Goal: Transaction & Acquisition: Purchase product/service

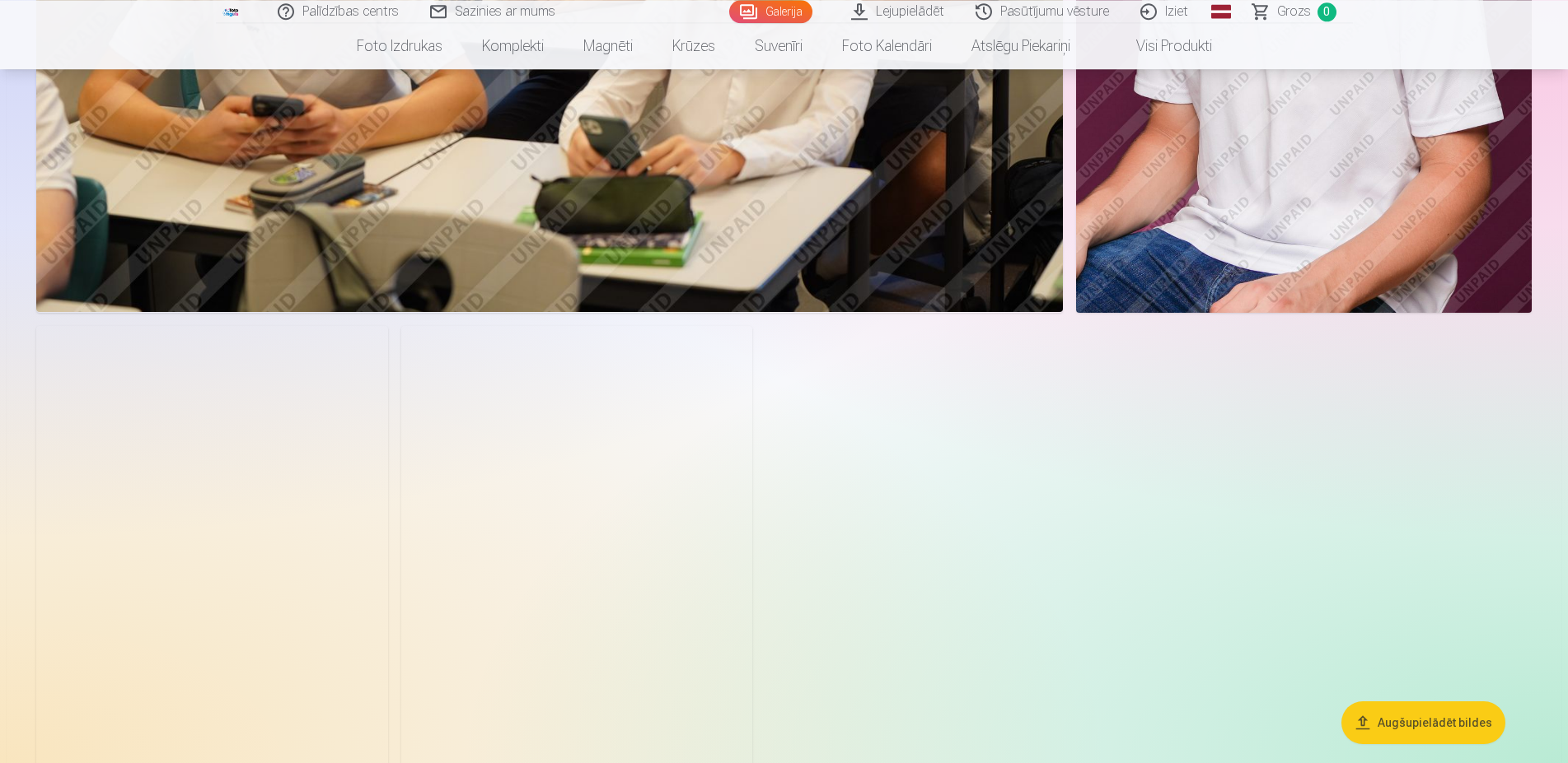
scroll to position [5123, 0]
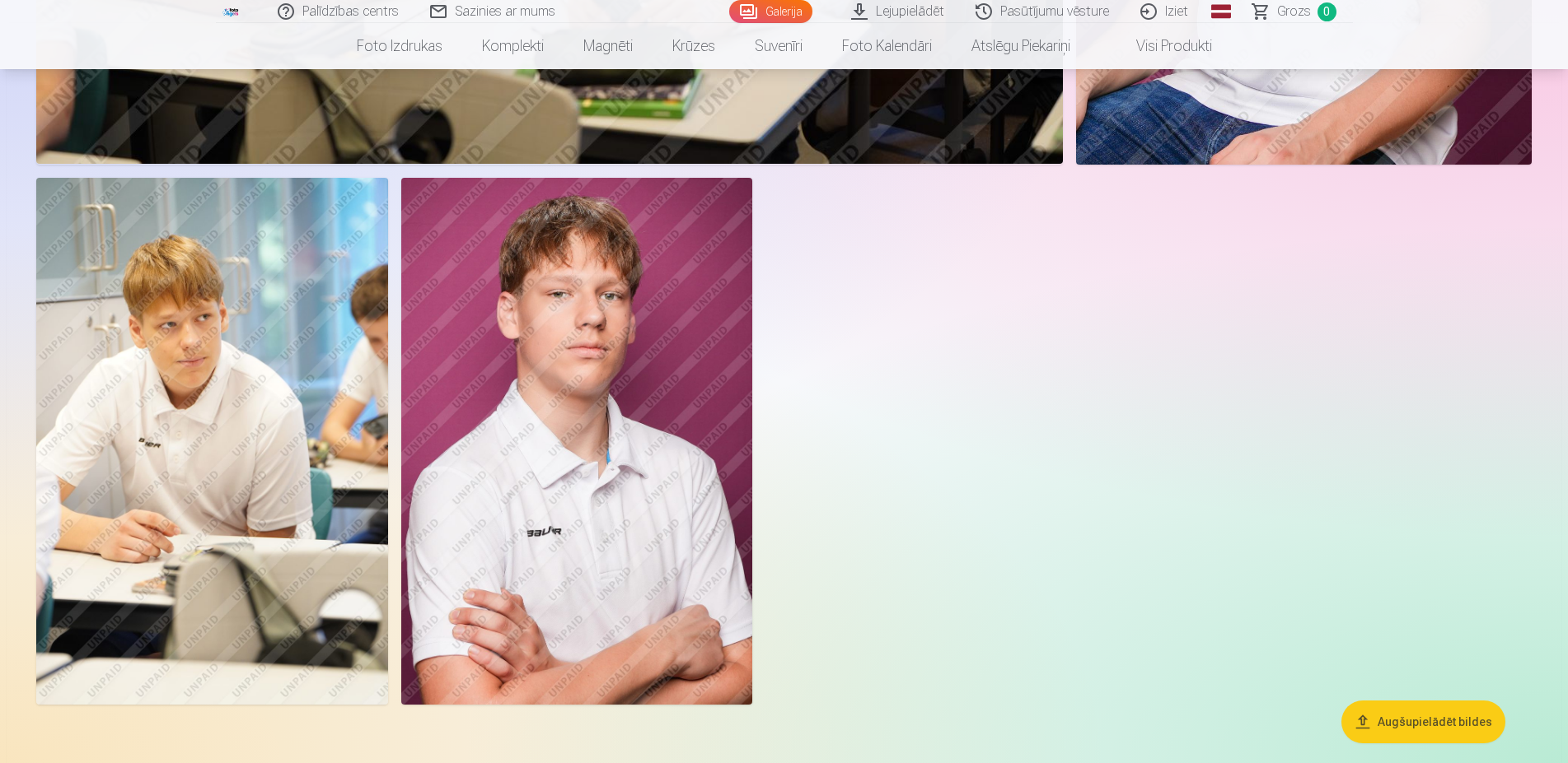
click at [164, 378] on img at bounding box center [212, 441] width 352 height 527
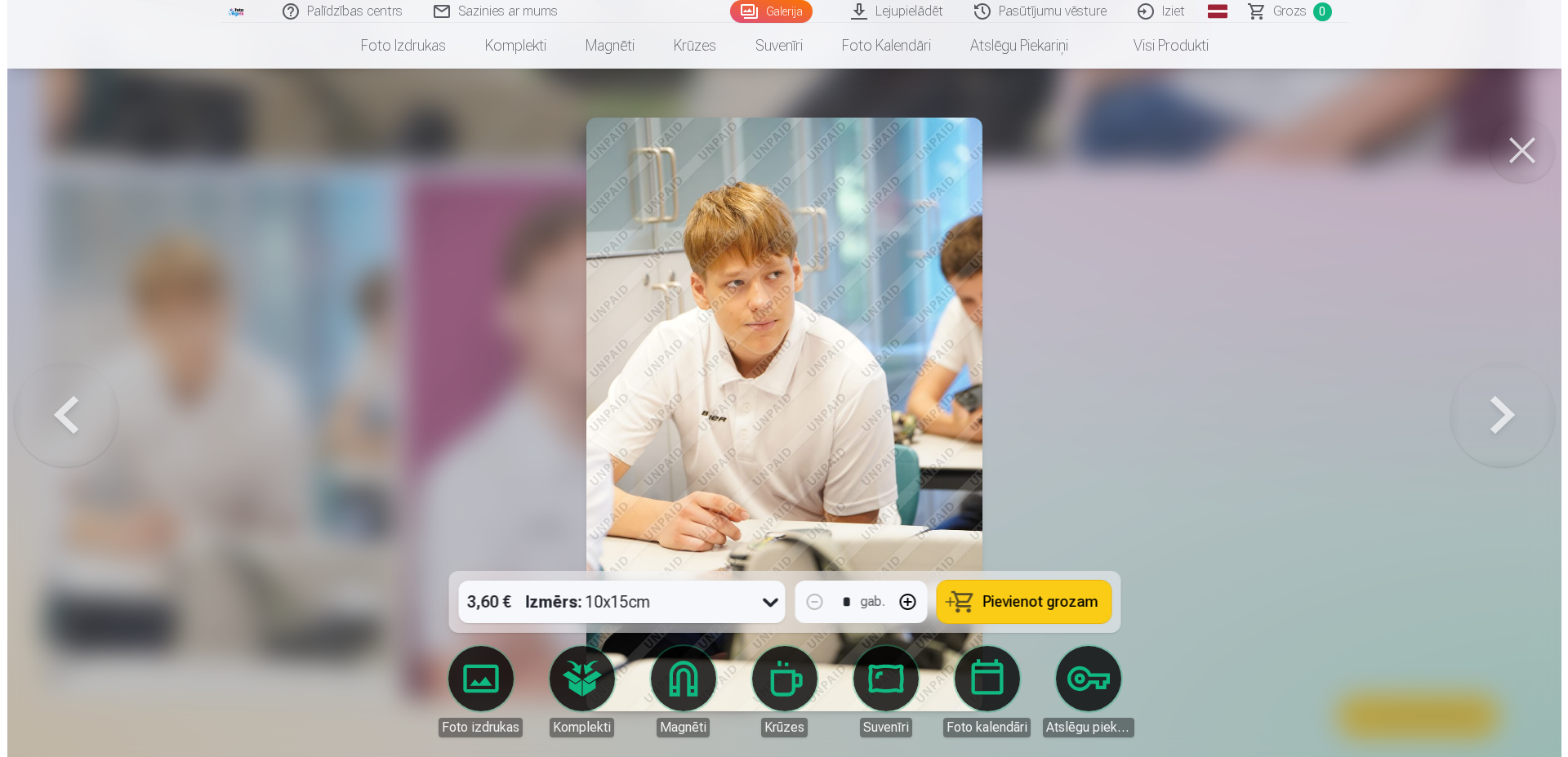
scroll to position [5123, 0]
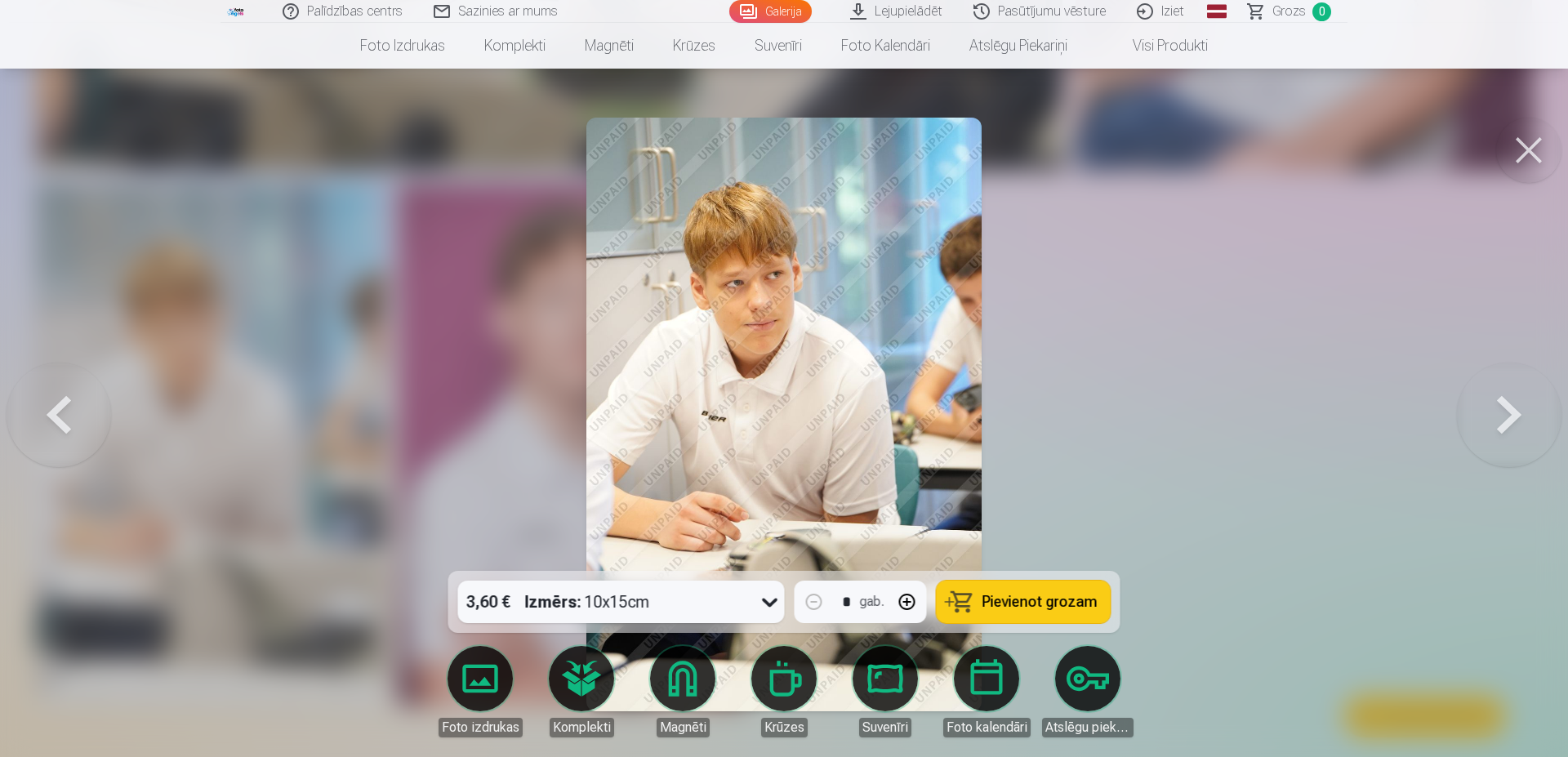
click at [692, 603] on div "3,60 € Izmērs : 10x15cm" at bounding box center [606, 603] width 296 height 43
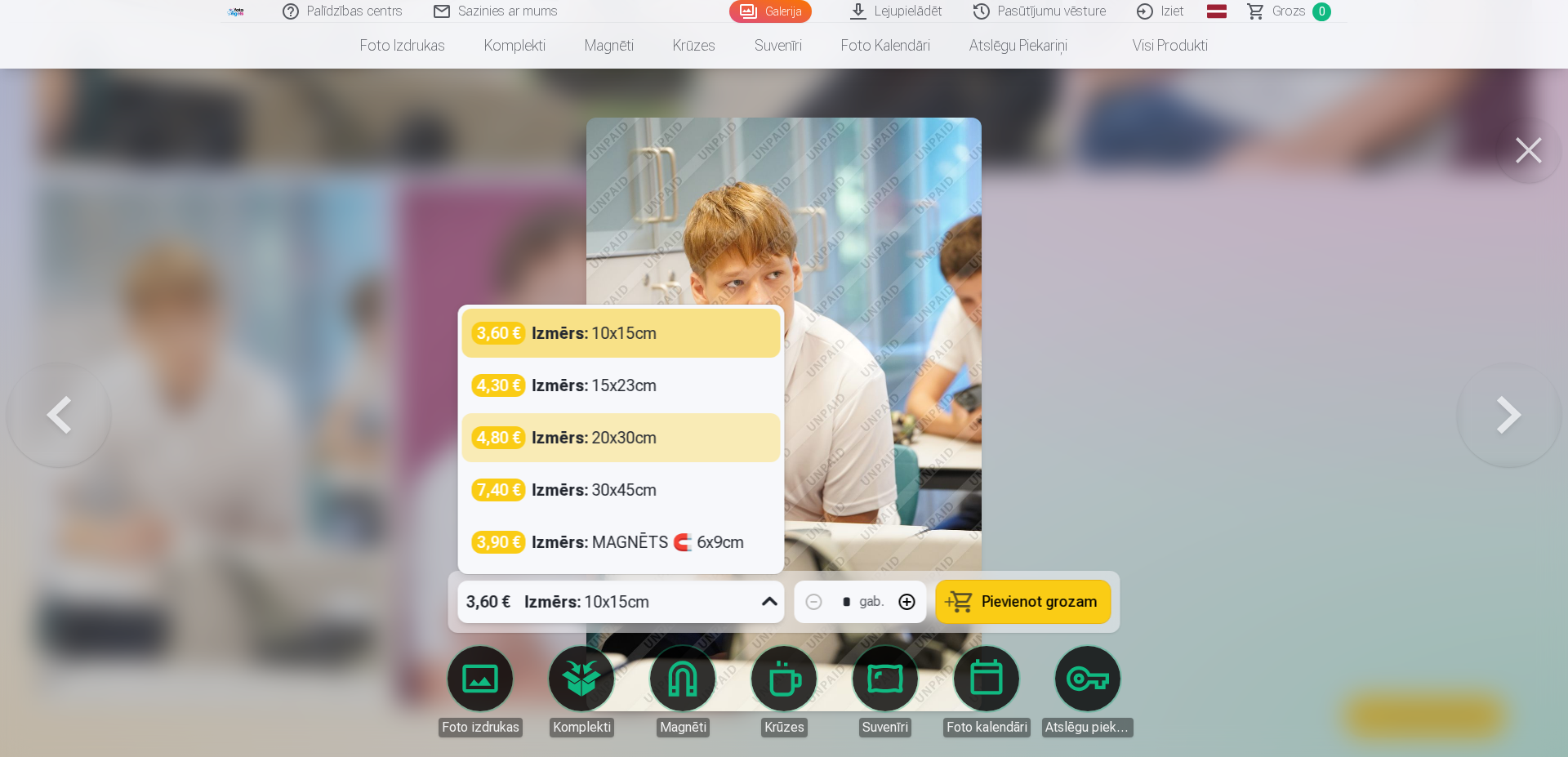
click at [1379, 546] on div at bounding box center [784, 378] width 1568 height 757
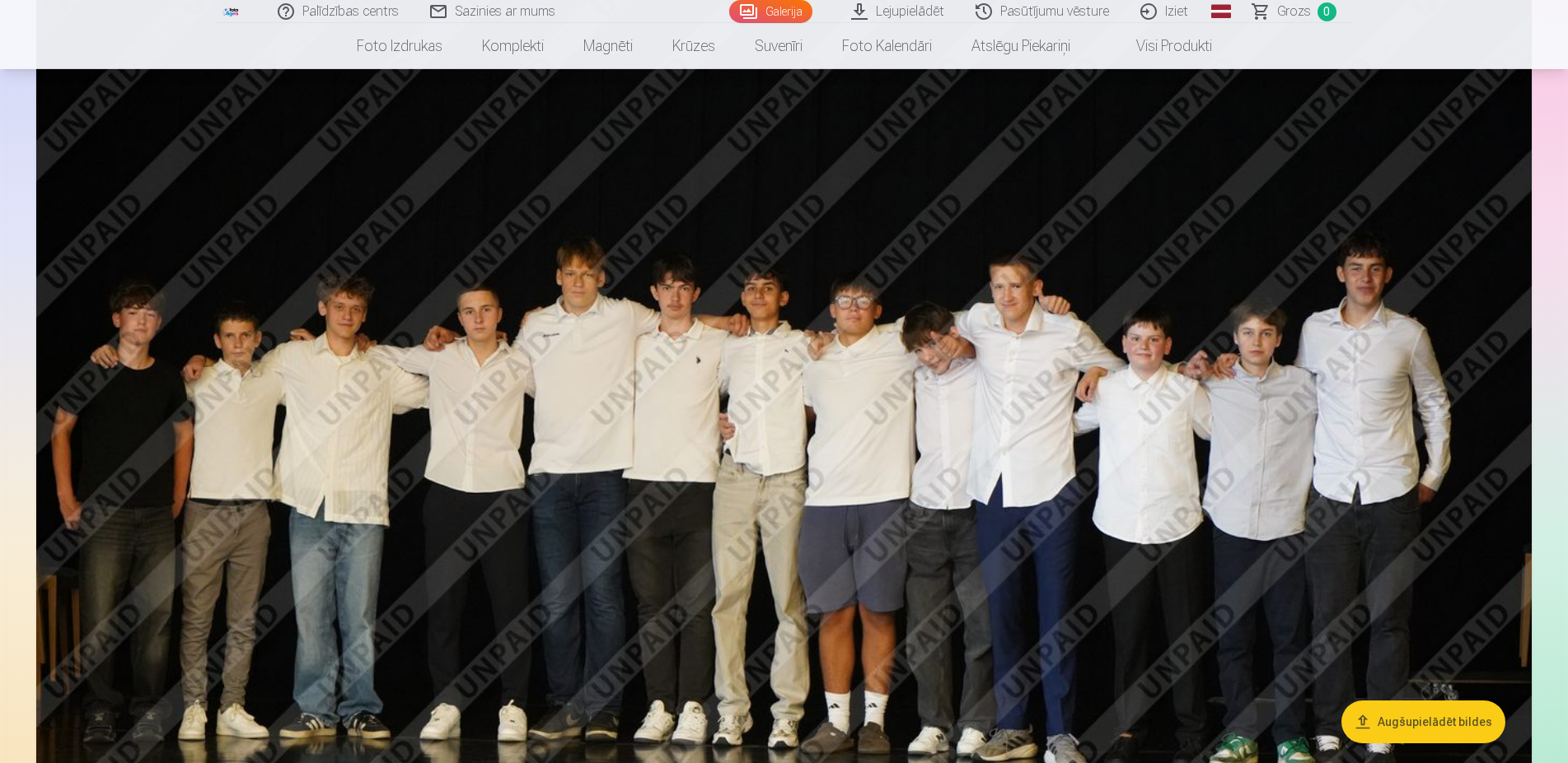
scroll to position [1176, 0]
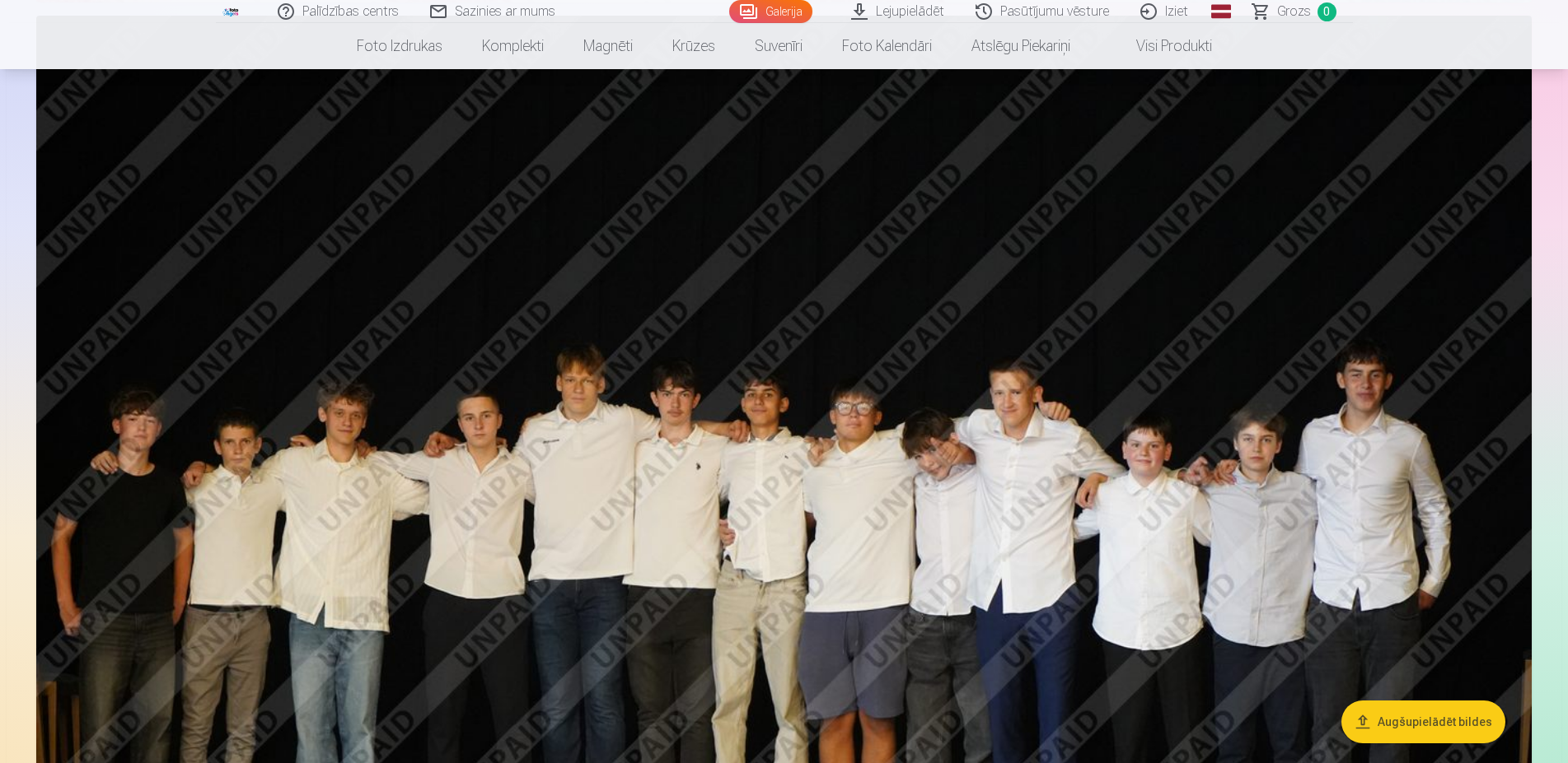
click at [892, 14] on link "Lejupielādēt" at bounding box center [898, 11] width 125 height 23
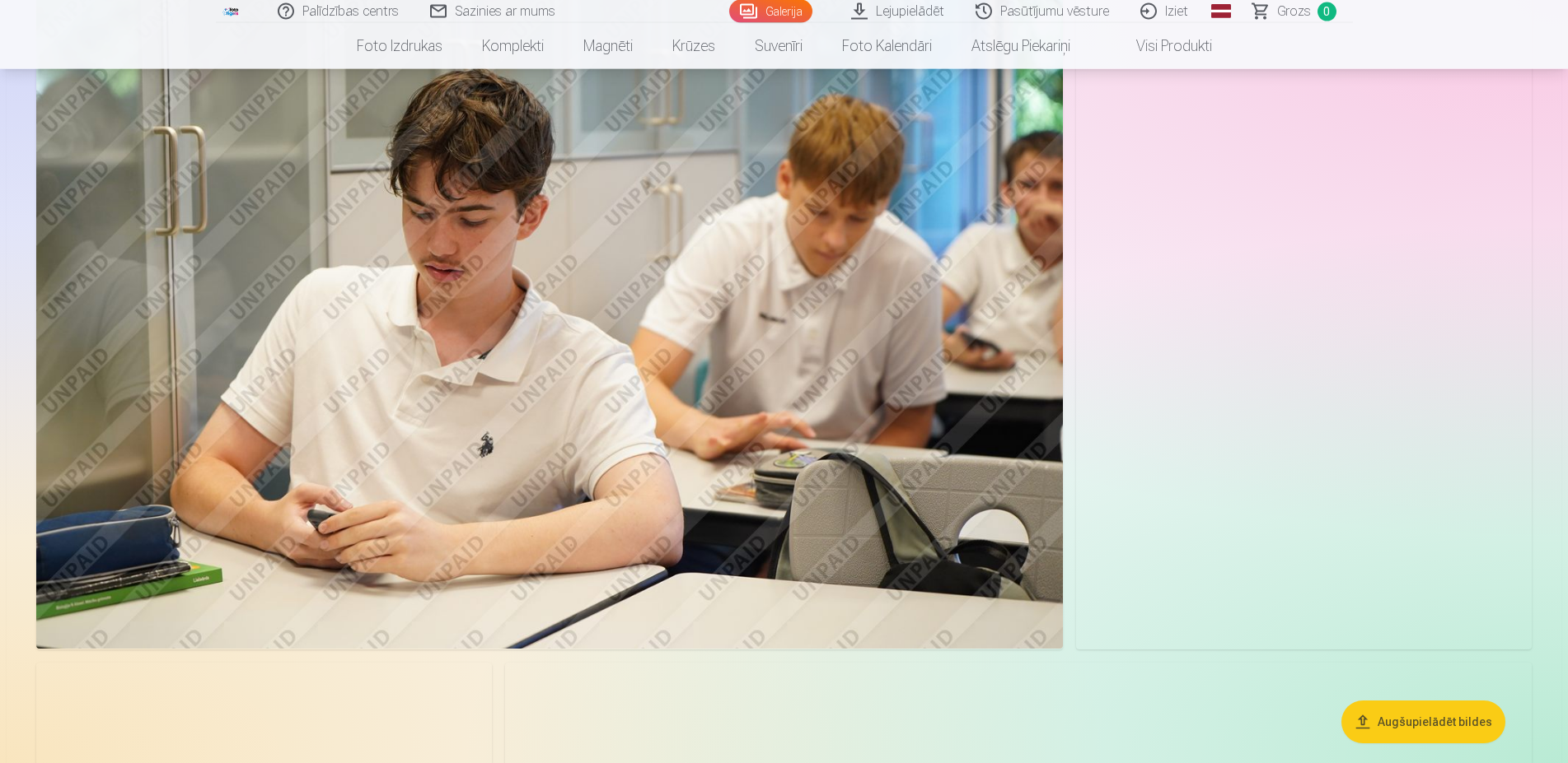
scroll to position [3138, 0]
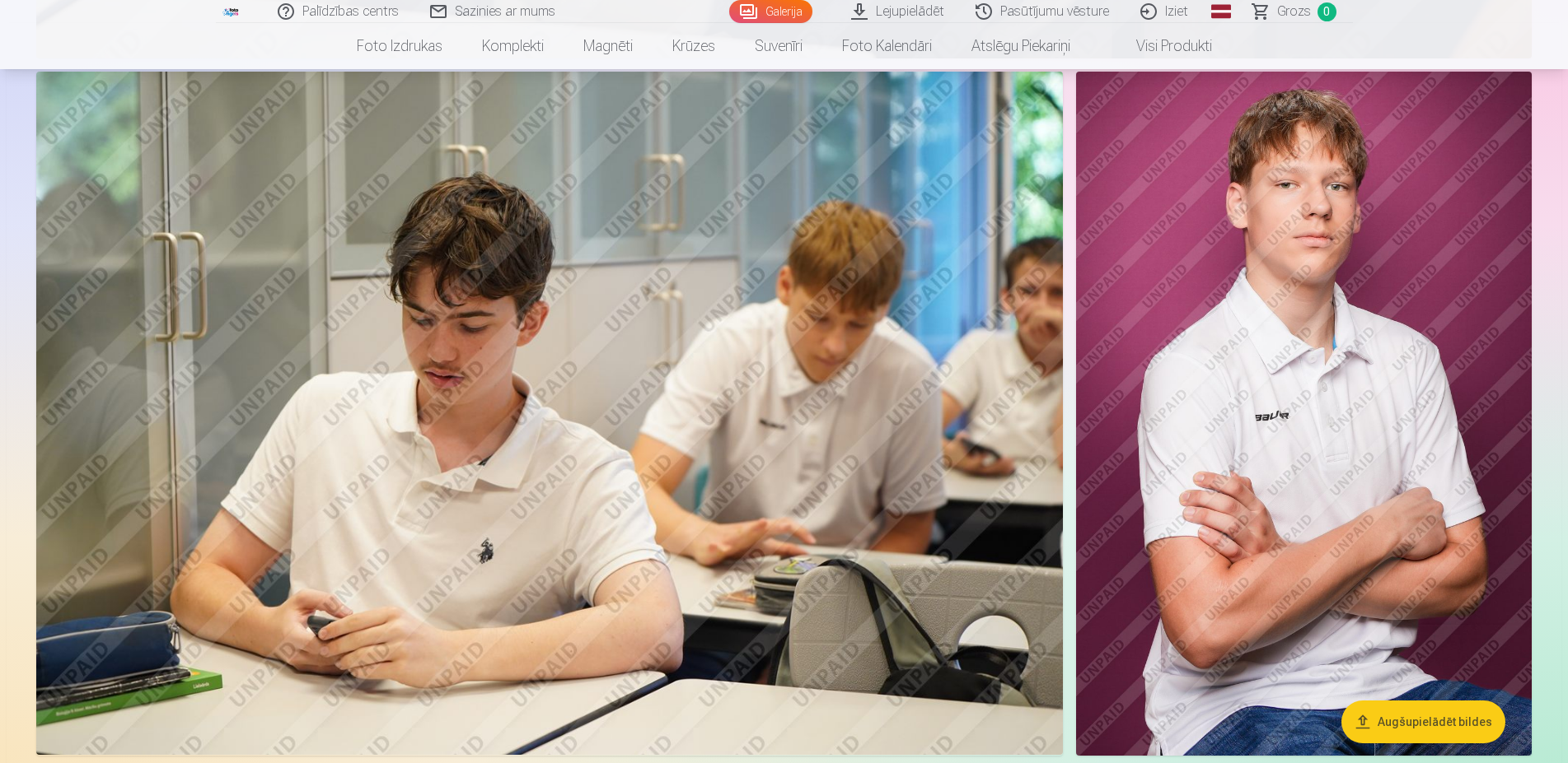
click at [1329, 344] on img at bounding box center [1303, 413] width 455 height 684
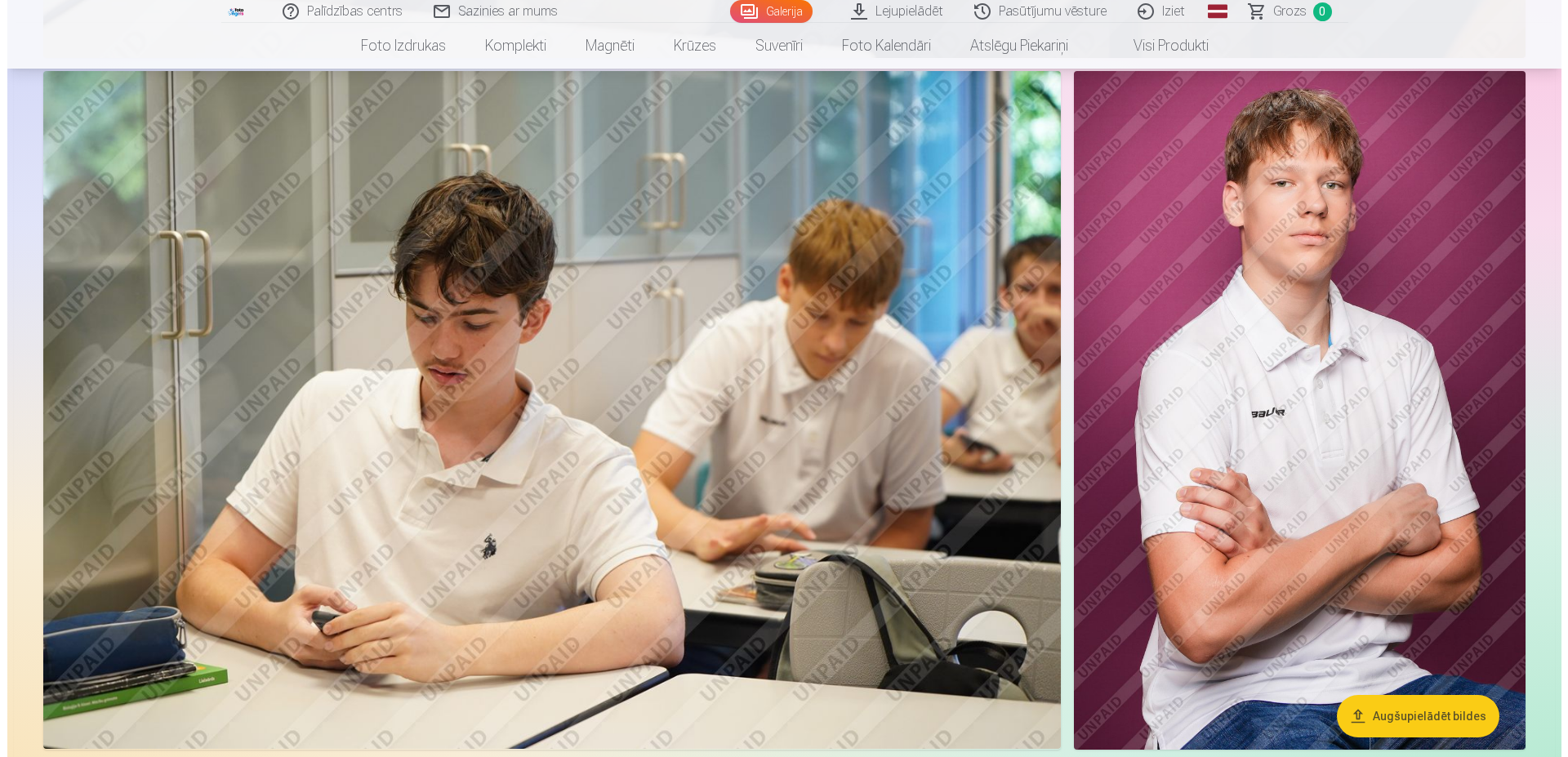
scroll to position [3131, 0]
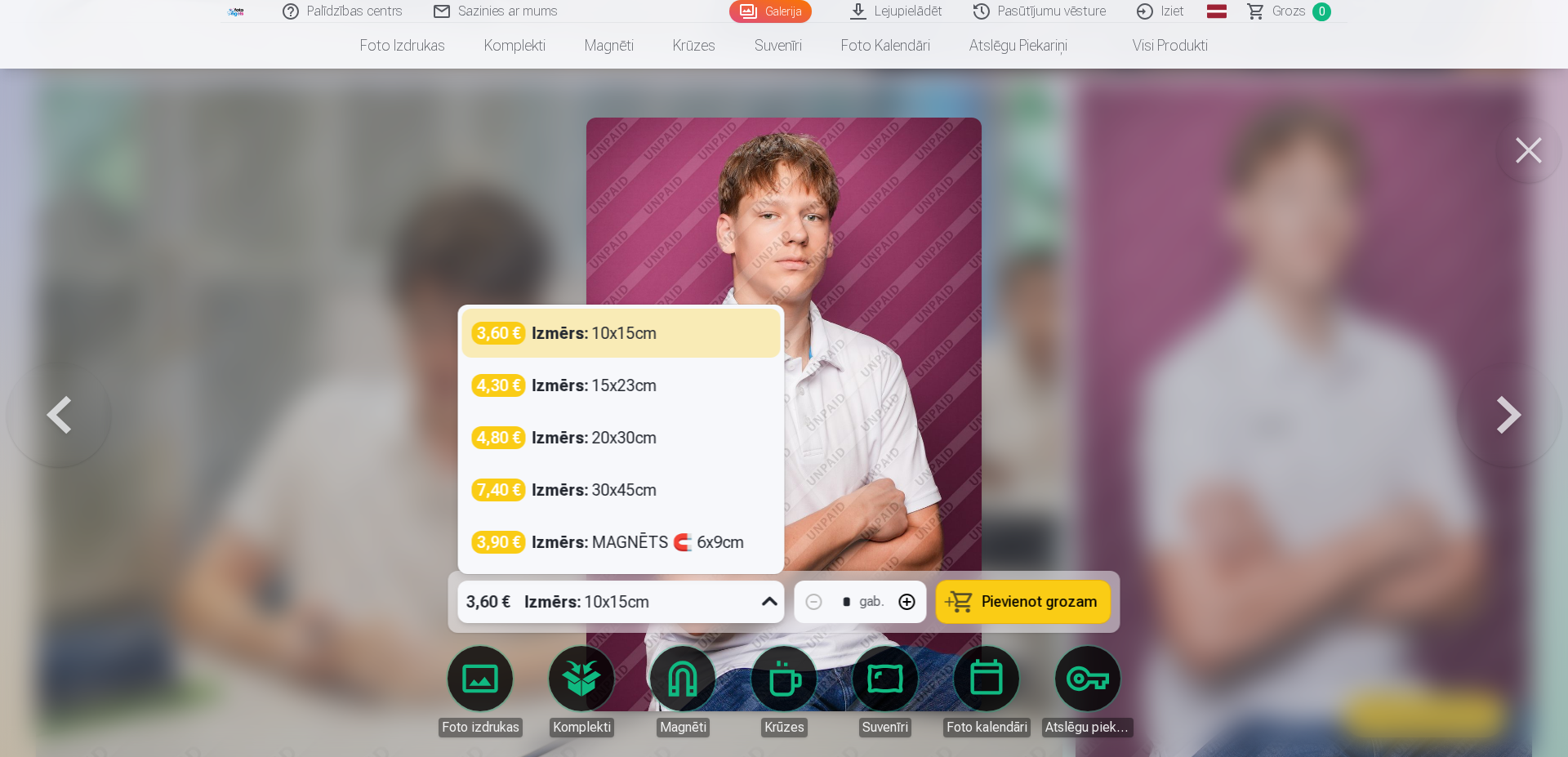
click at [722, 603] on div "3,60 € Izmērs : 10x15cm" at bounding box center [606, 603] width 296 height 43
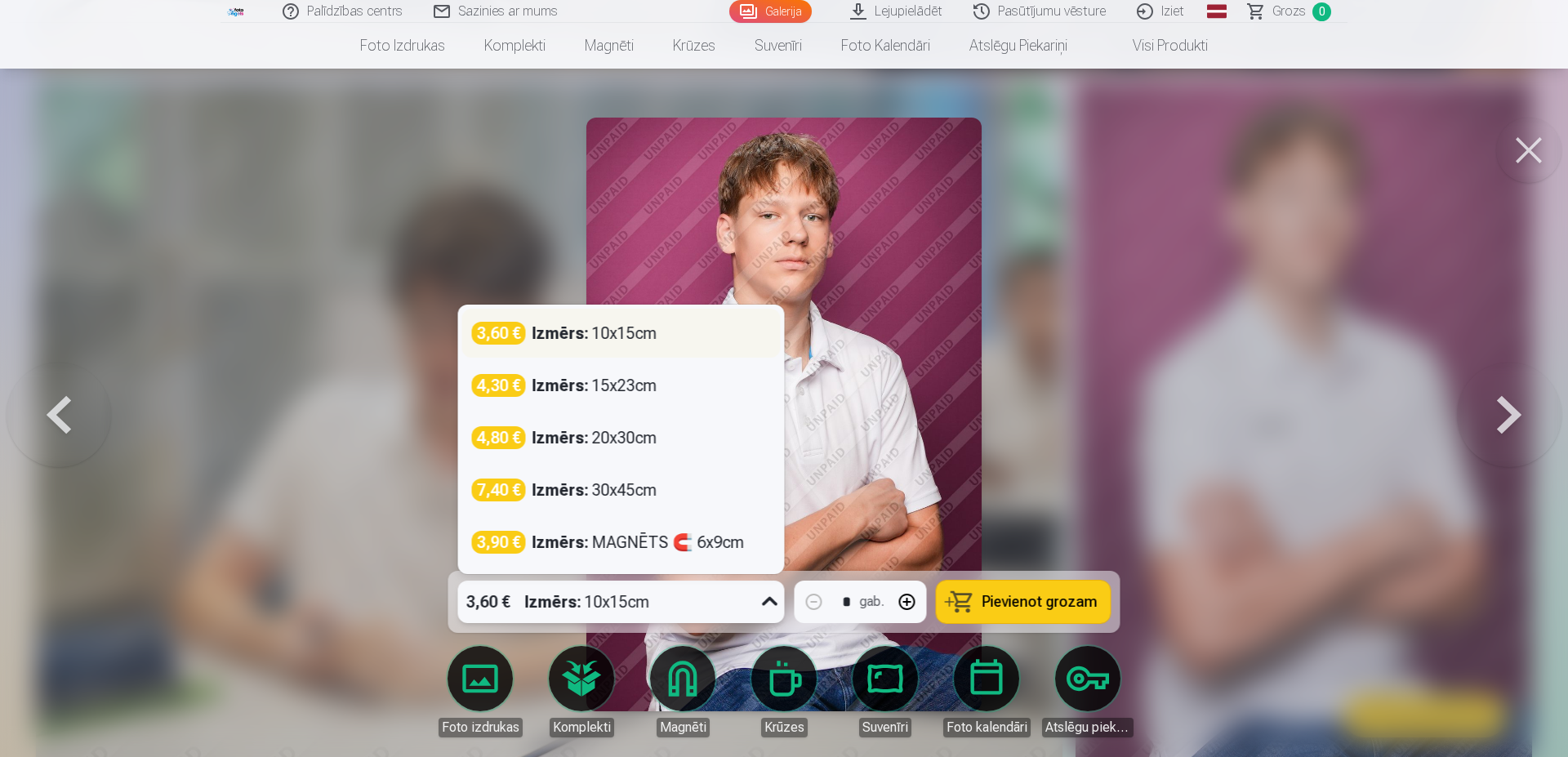
click at [653, 333] on div "Izmērs : 10x15cm" at bounding box center [595, 333] width 125 height 23
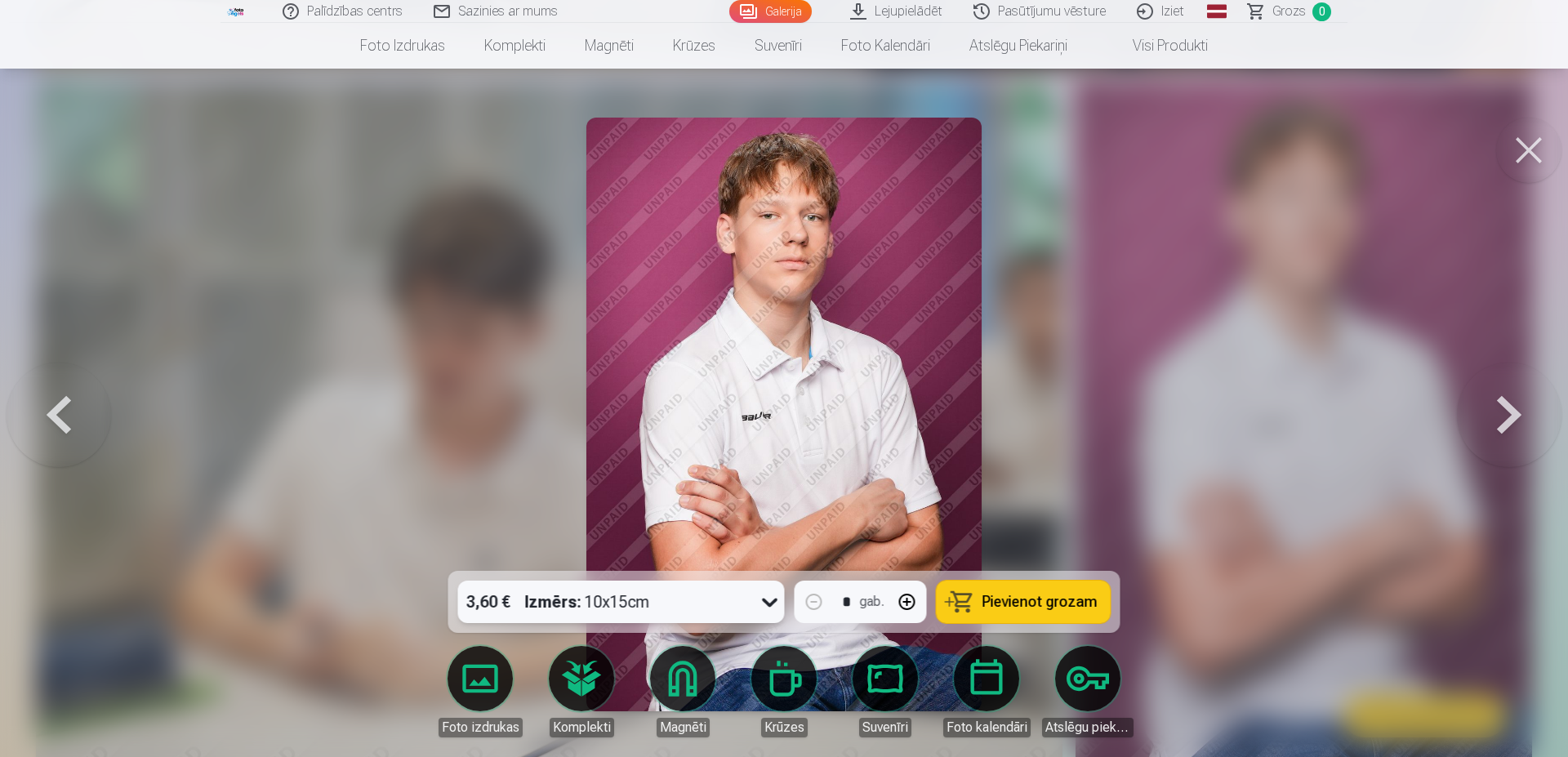
click at [1045, 603] on span "Pievienot grozam" at bounding box center [1040, 602] width 115 height 15
click at [1528, 413] on button at bounding box center [1509, 415] width 105 height 280
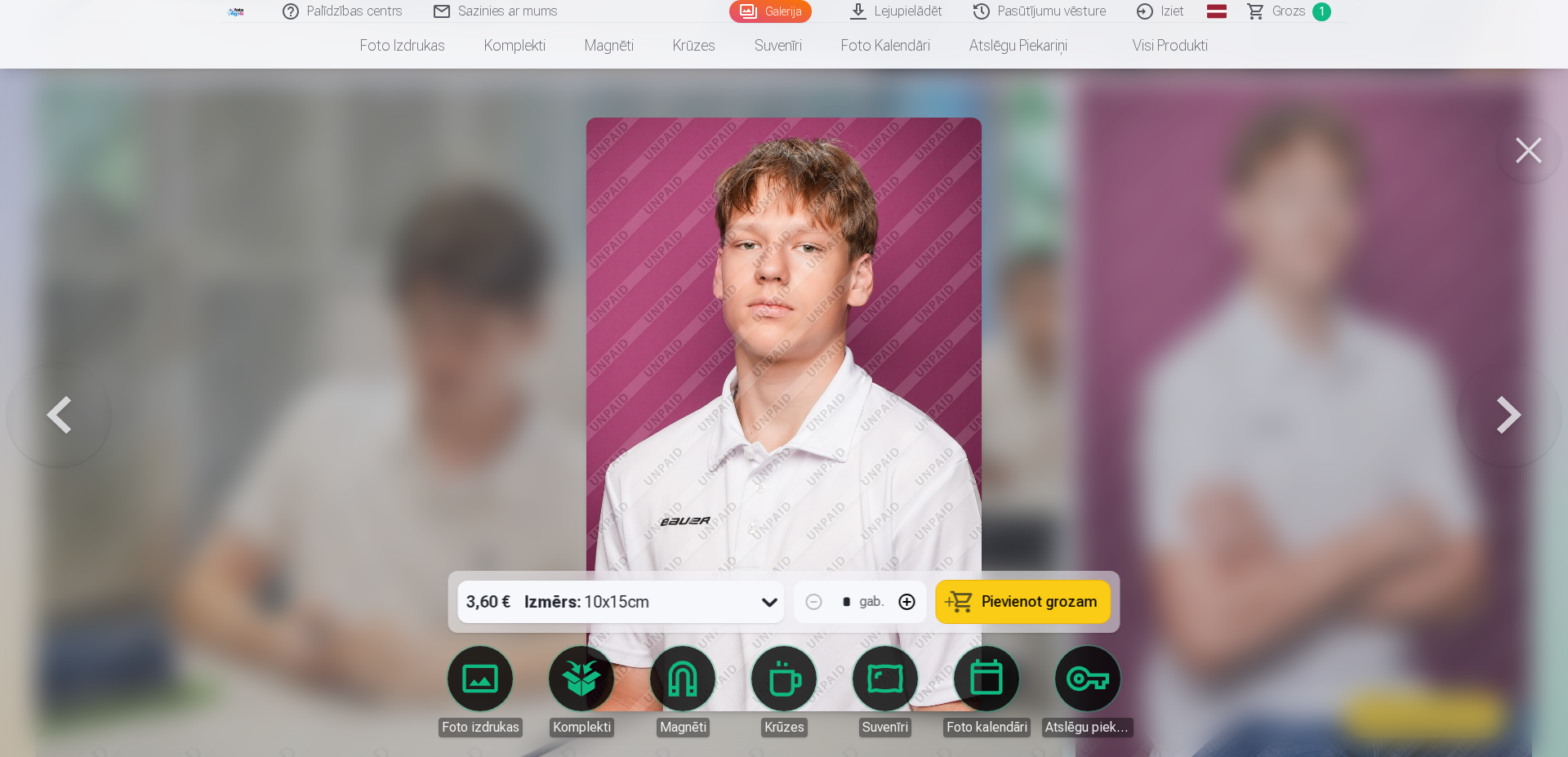
click at [1528, 413] on button at bounding box center [1509, 415] width 105 height 280
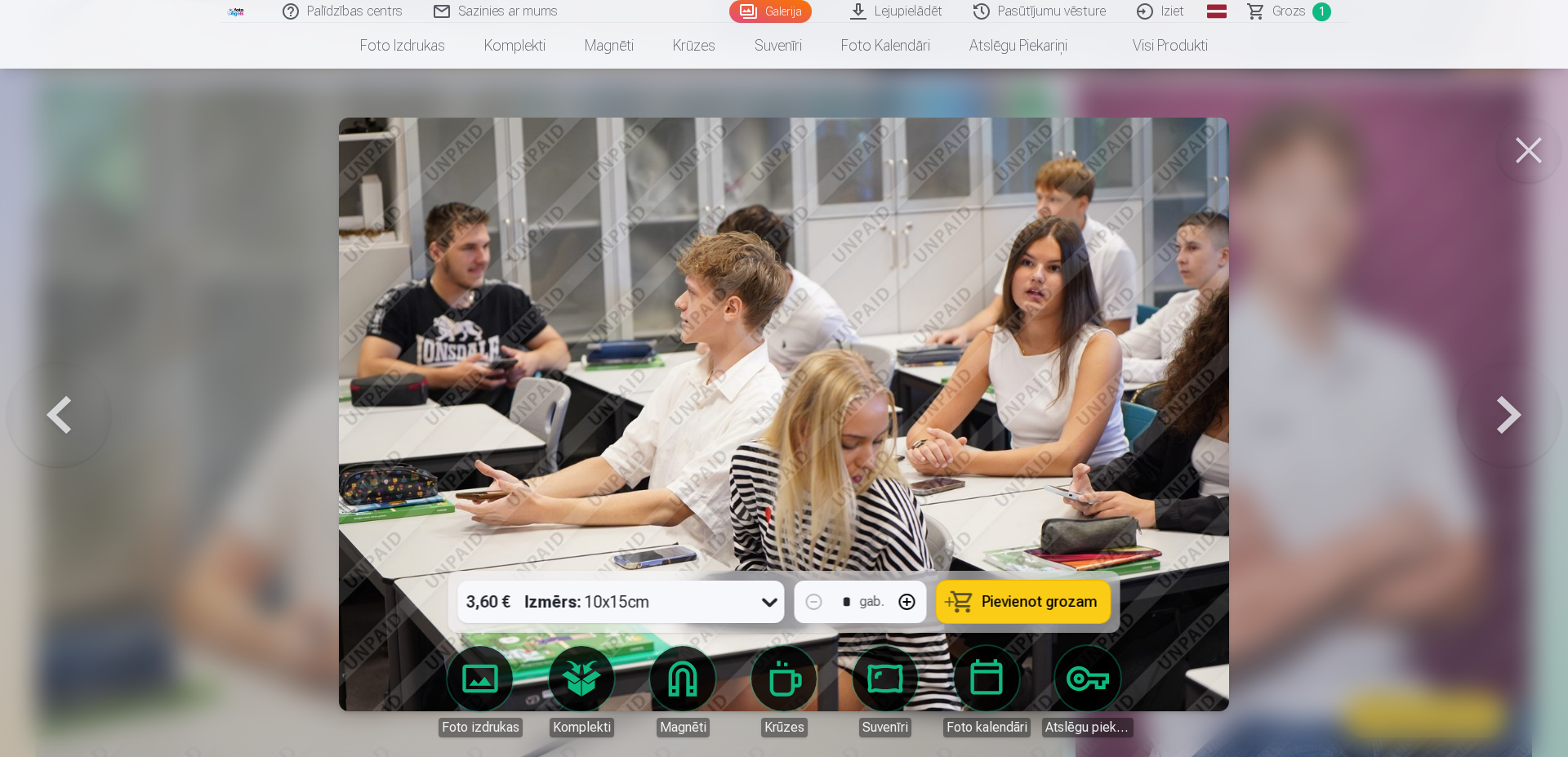
click at [1525, 414] on button at bounding box center [1509, 415] width 105 height 280
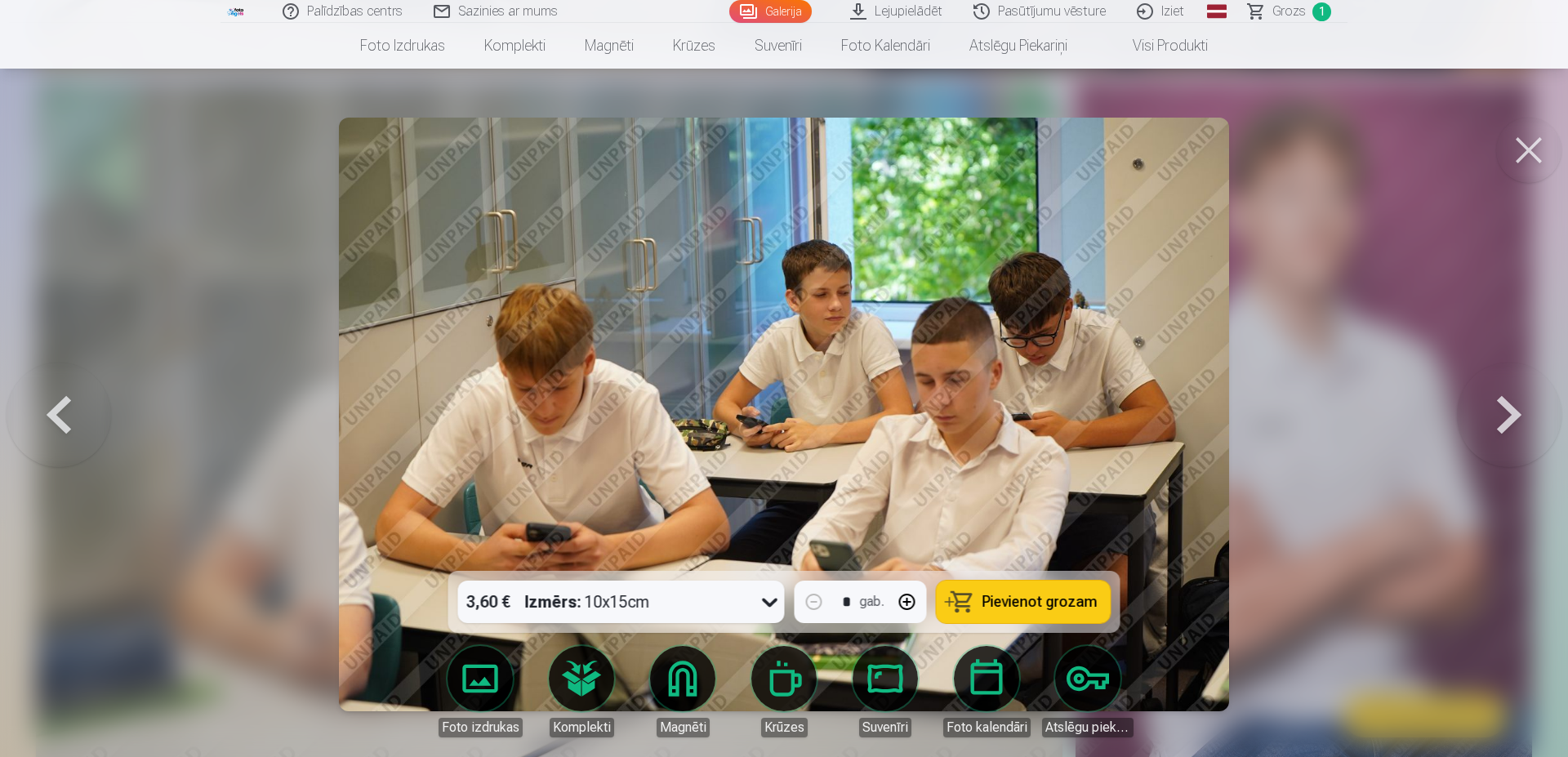
click at [1525, 414] on button at bounding box center [1509, 415] width 105 height 280
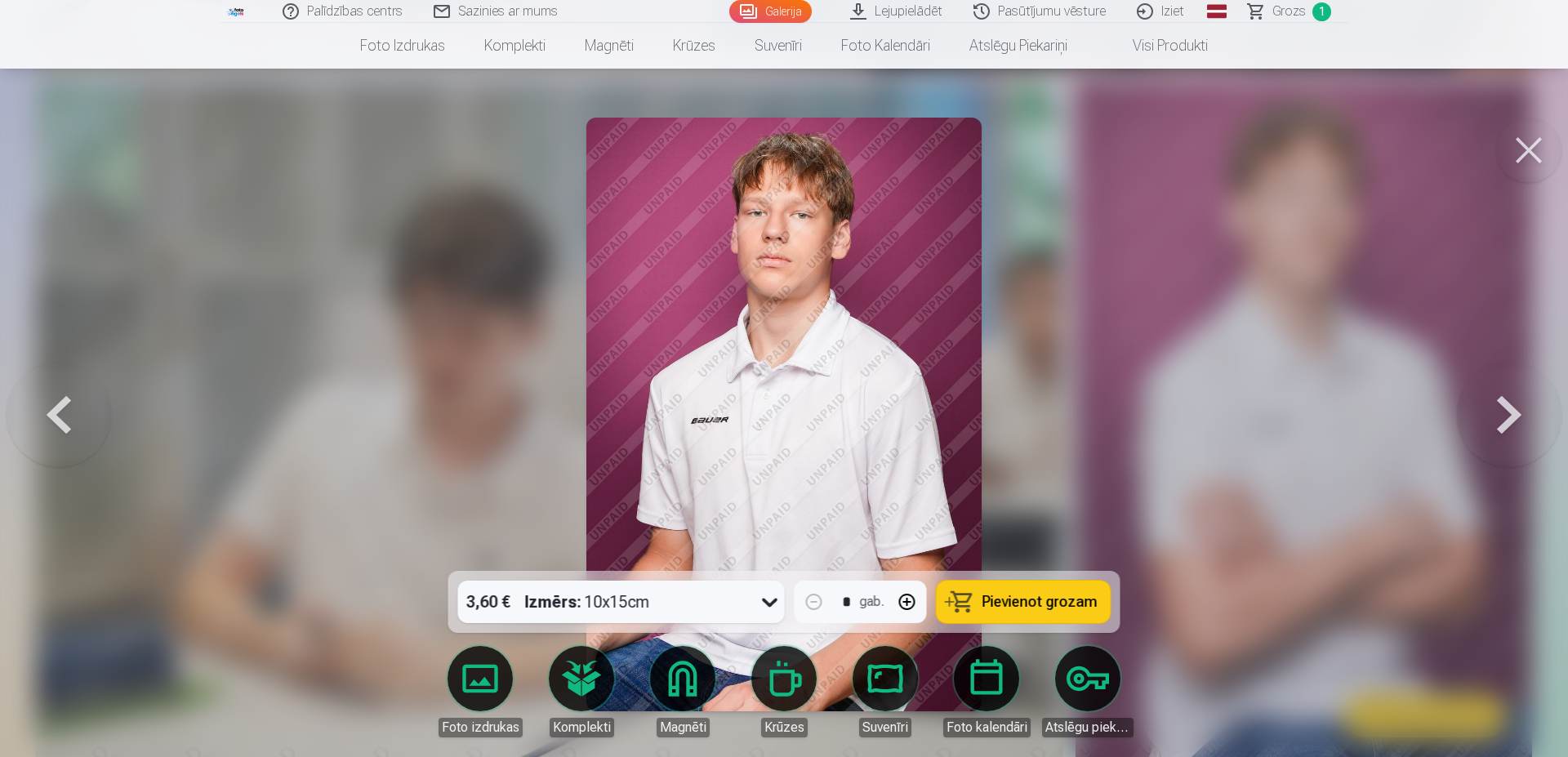
click at [1525, 414] on button at bounding box center [1509, 415] width 105 height 280
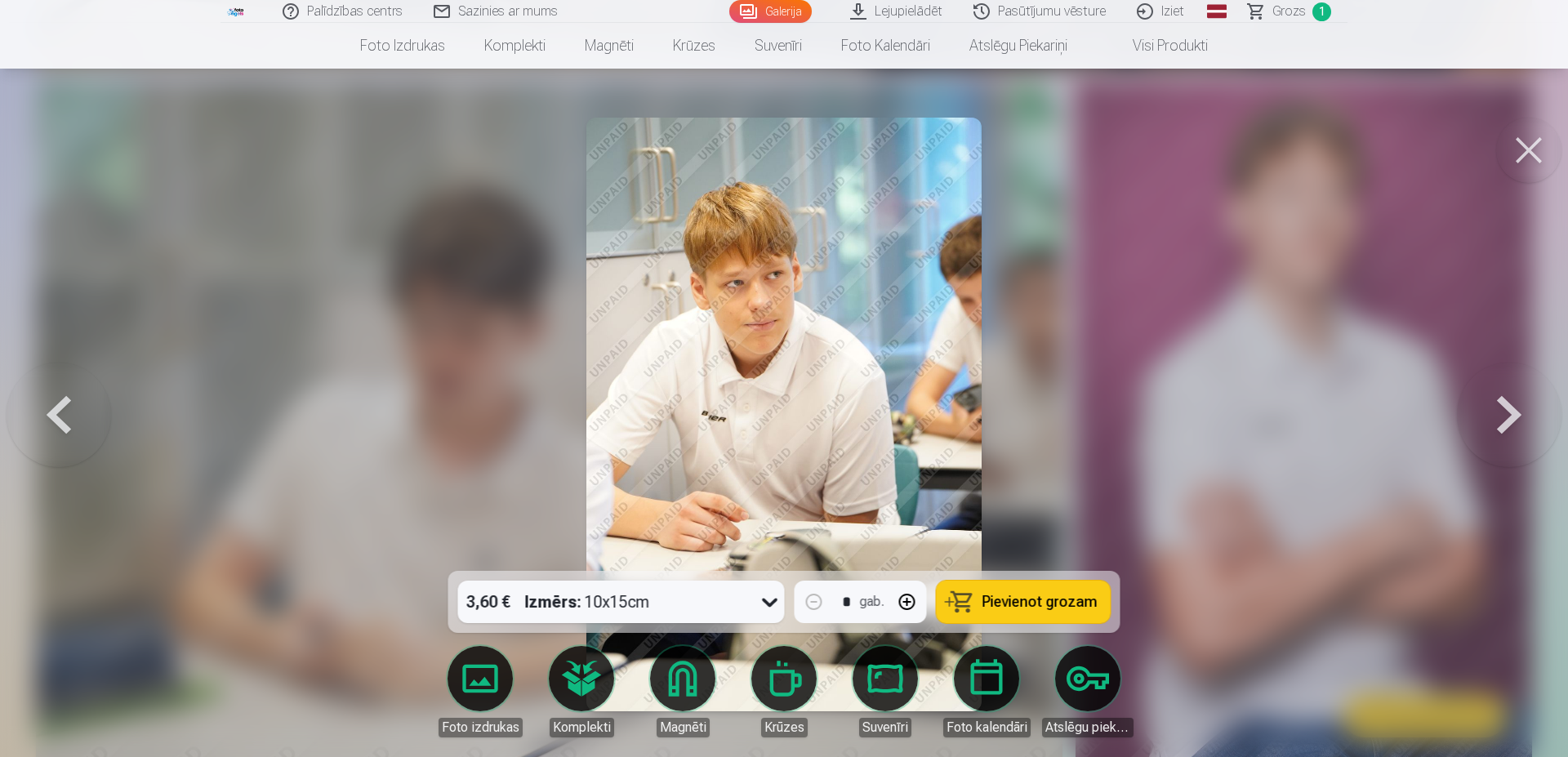
click at [1017, 599] on span "Pievienot grozam" at bounding box center [1040, 602] width 115 height 15
click at [1269, 12] on link "Grozs 2" at bounding box center [1290, 11] width 114 height 23
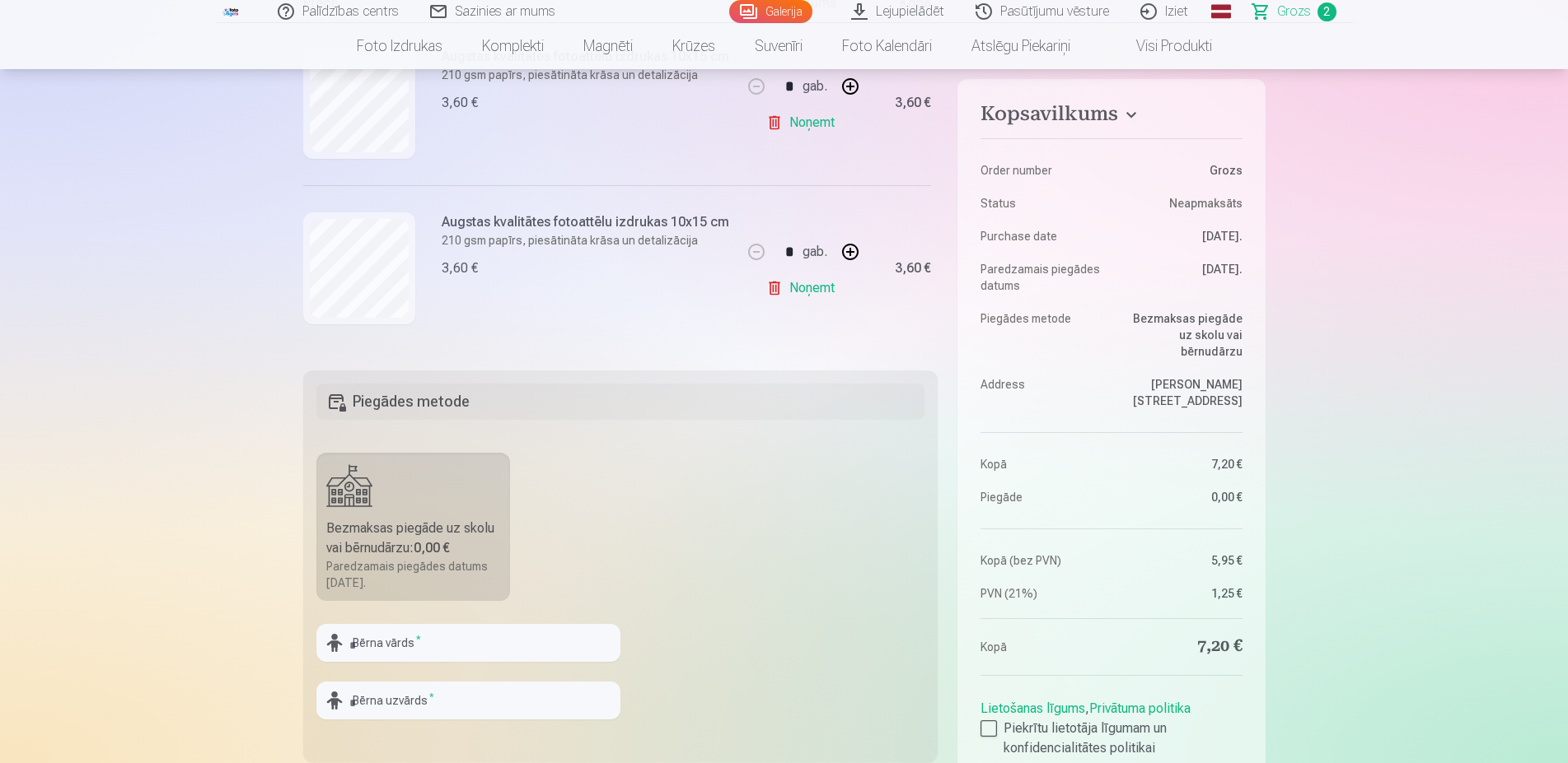
scroll to position [420, 0]
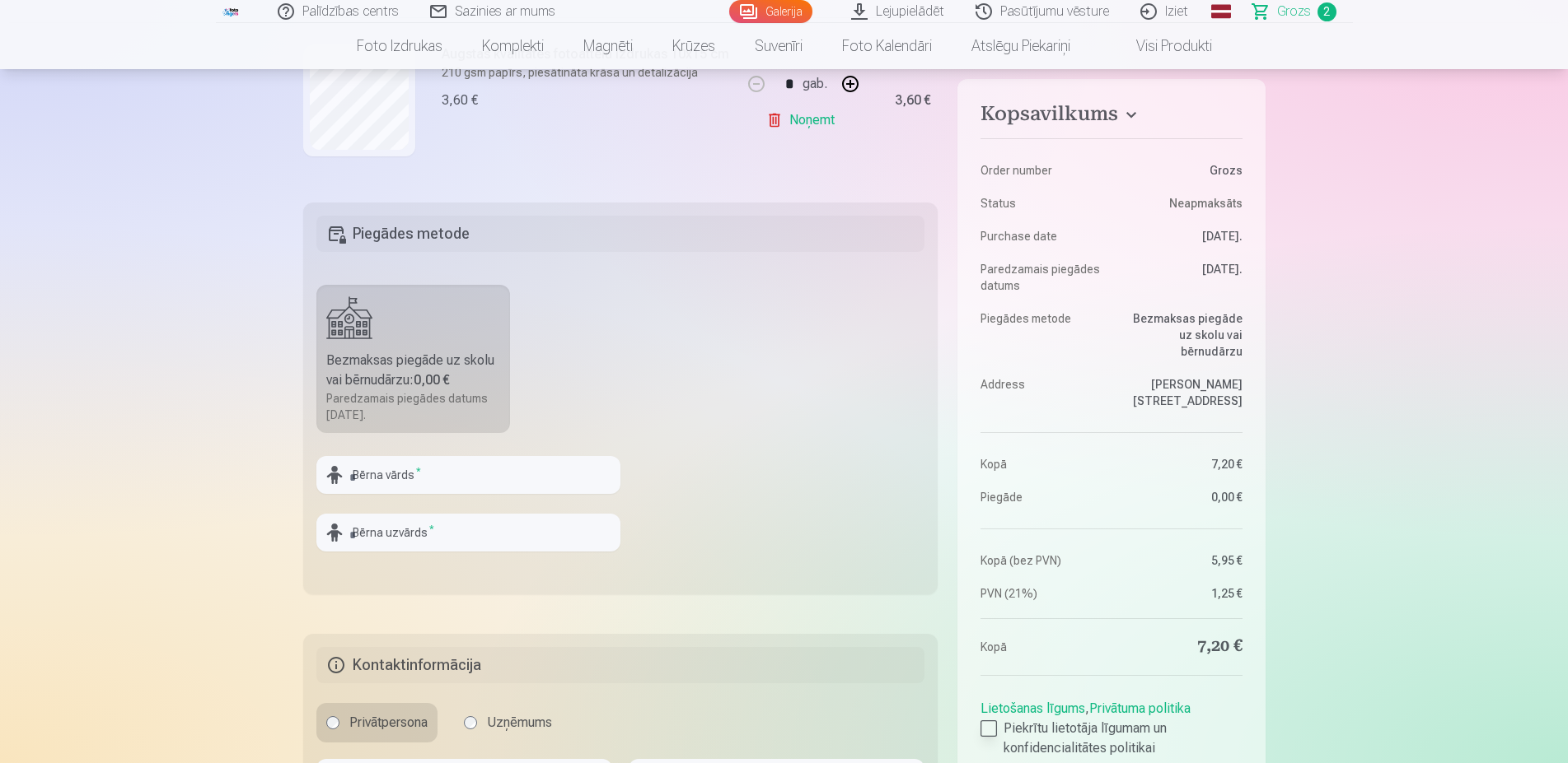
click at [988, 721] on div at bounding box center [988, 729] width 16 height 16
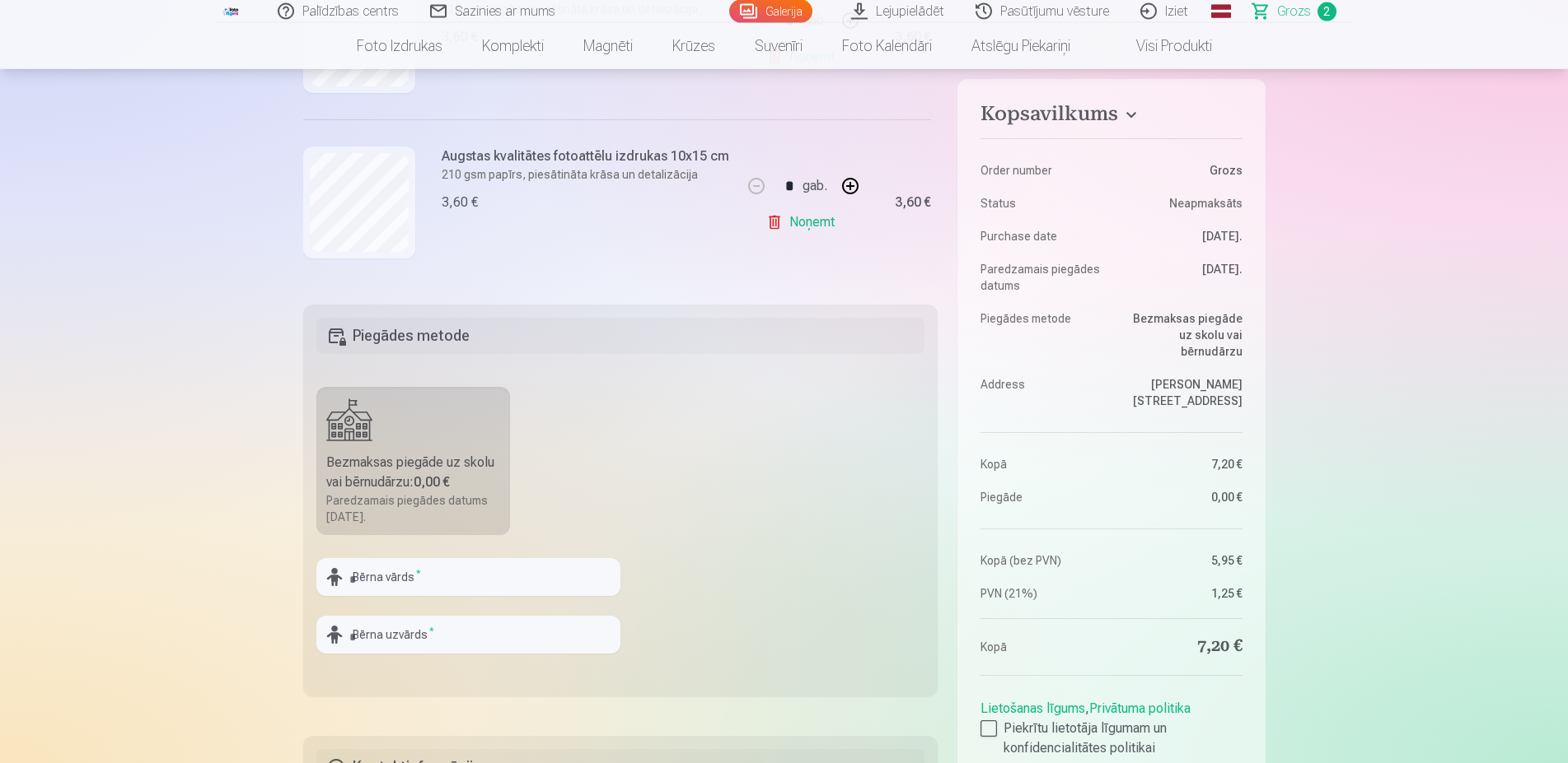
scroll to position [252, 0]
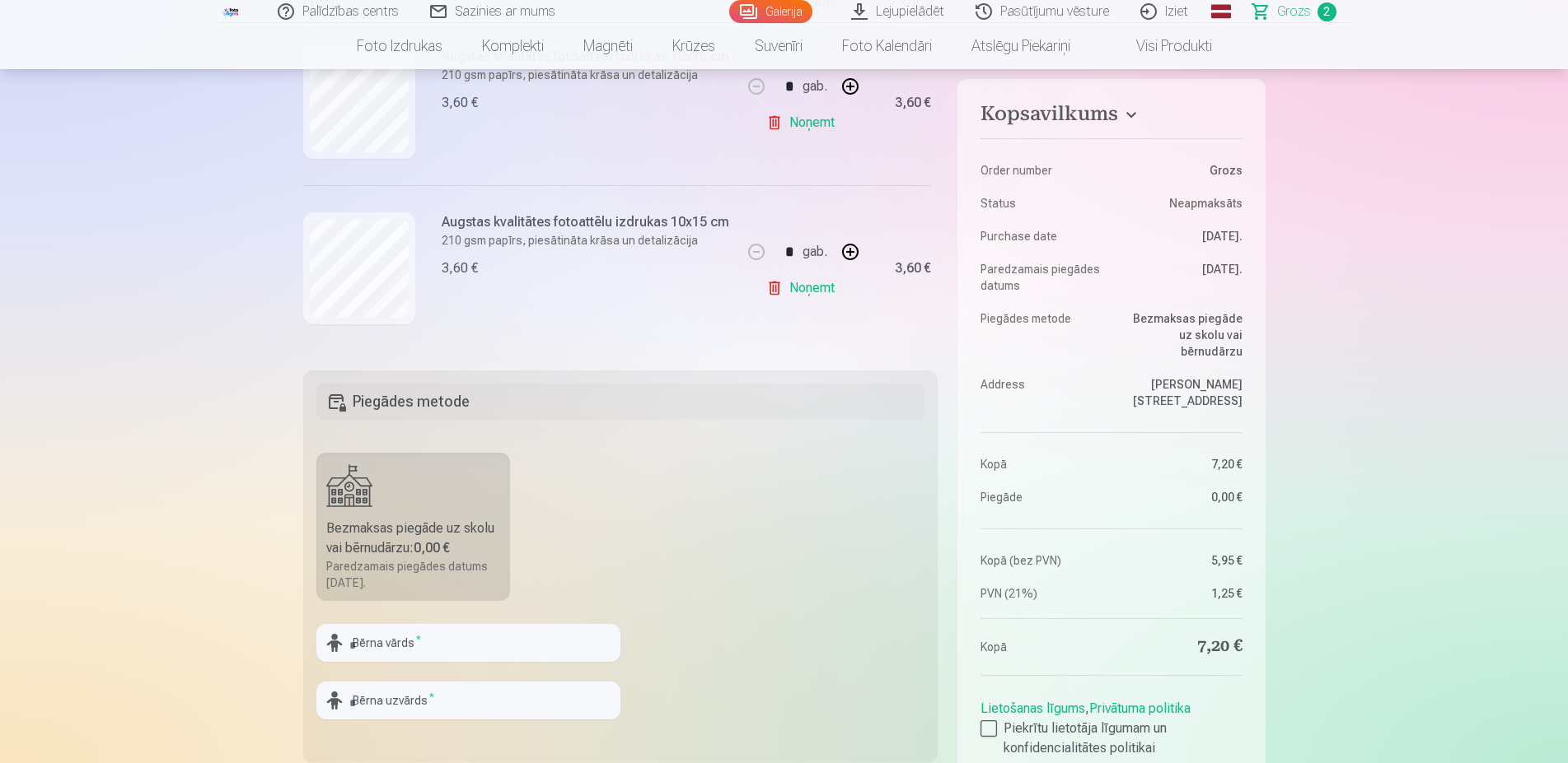
click at [918, 12] on link "Lejupielādēt" at bounding box center [898, 11] width 125 height 23
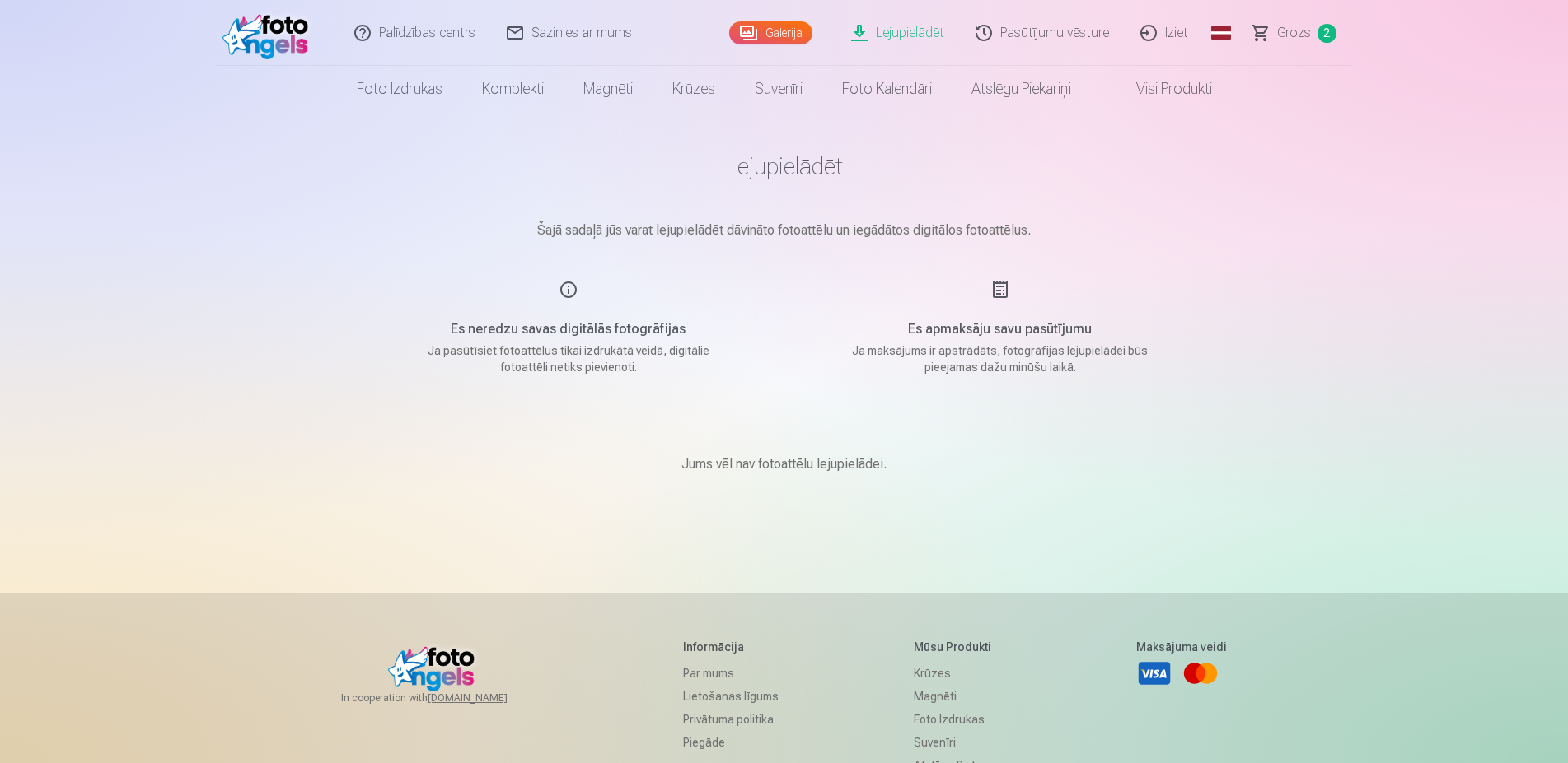
click at [1299, 41] on span "Grozs" at bounding box center [1293, 33] width 34 height 20
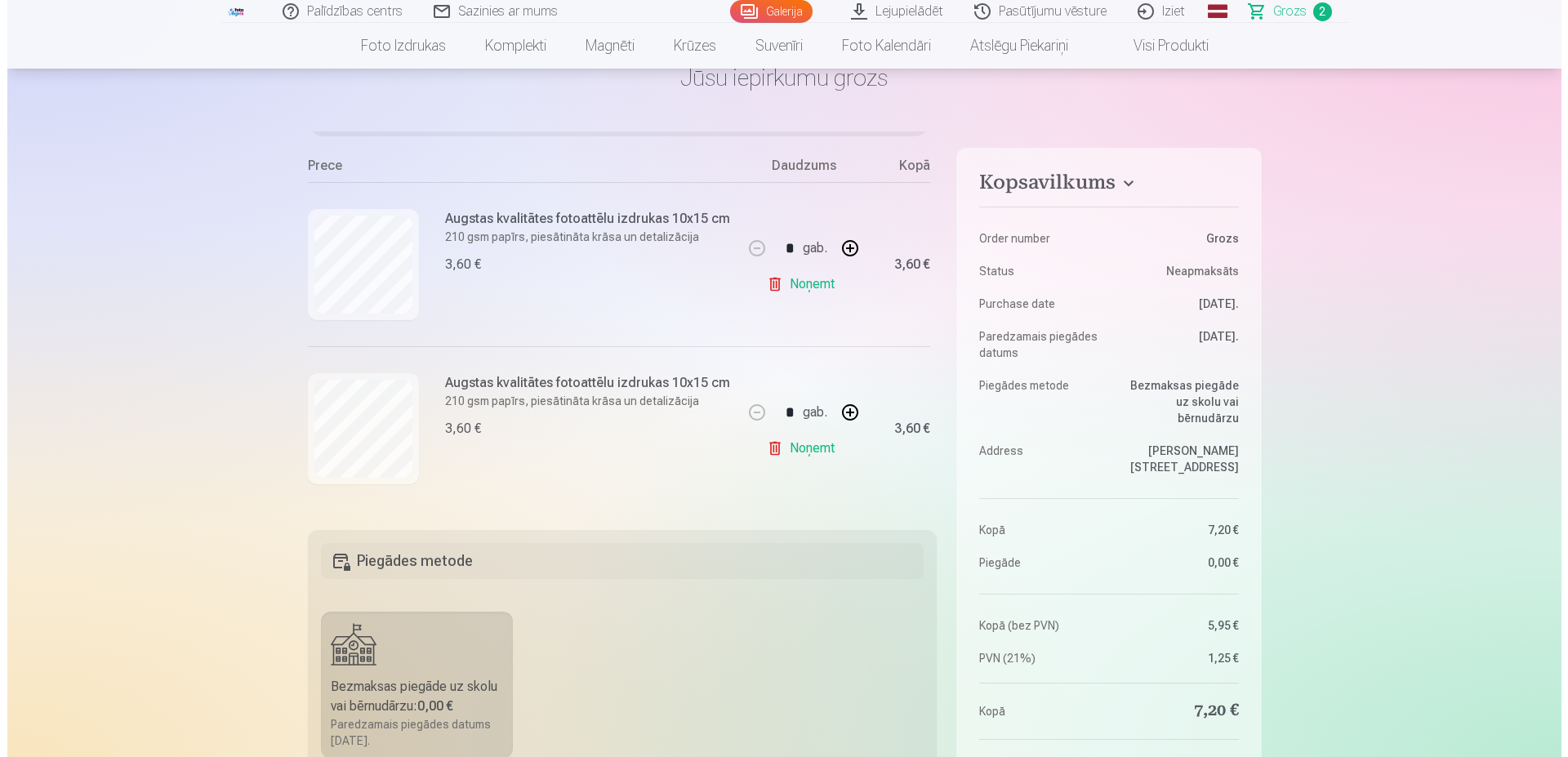
scroll to position [84, 0]
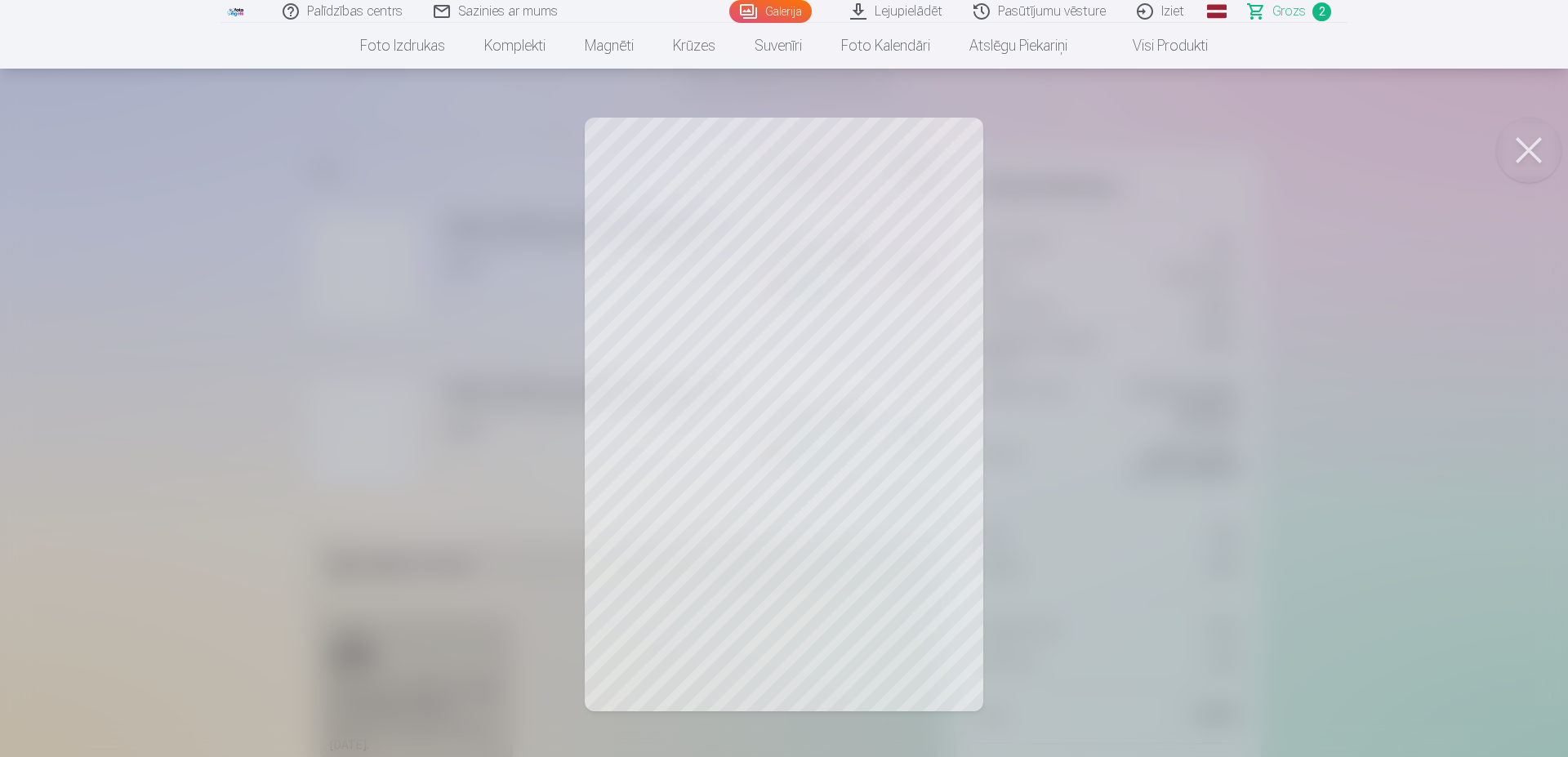
click at [1153, 379] on div at bounding box center [784, 378] width 1568 height 757
click at [1288, 8] on span "Grozs" at bounding box center [1288, 11] width 33 height 20
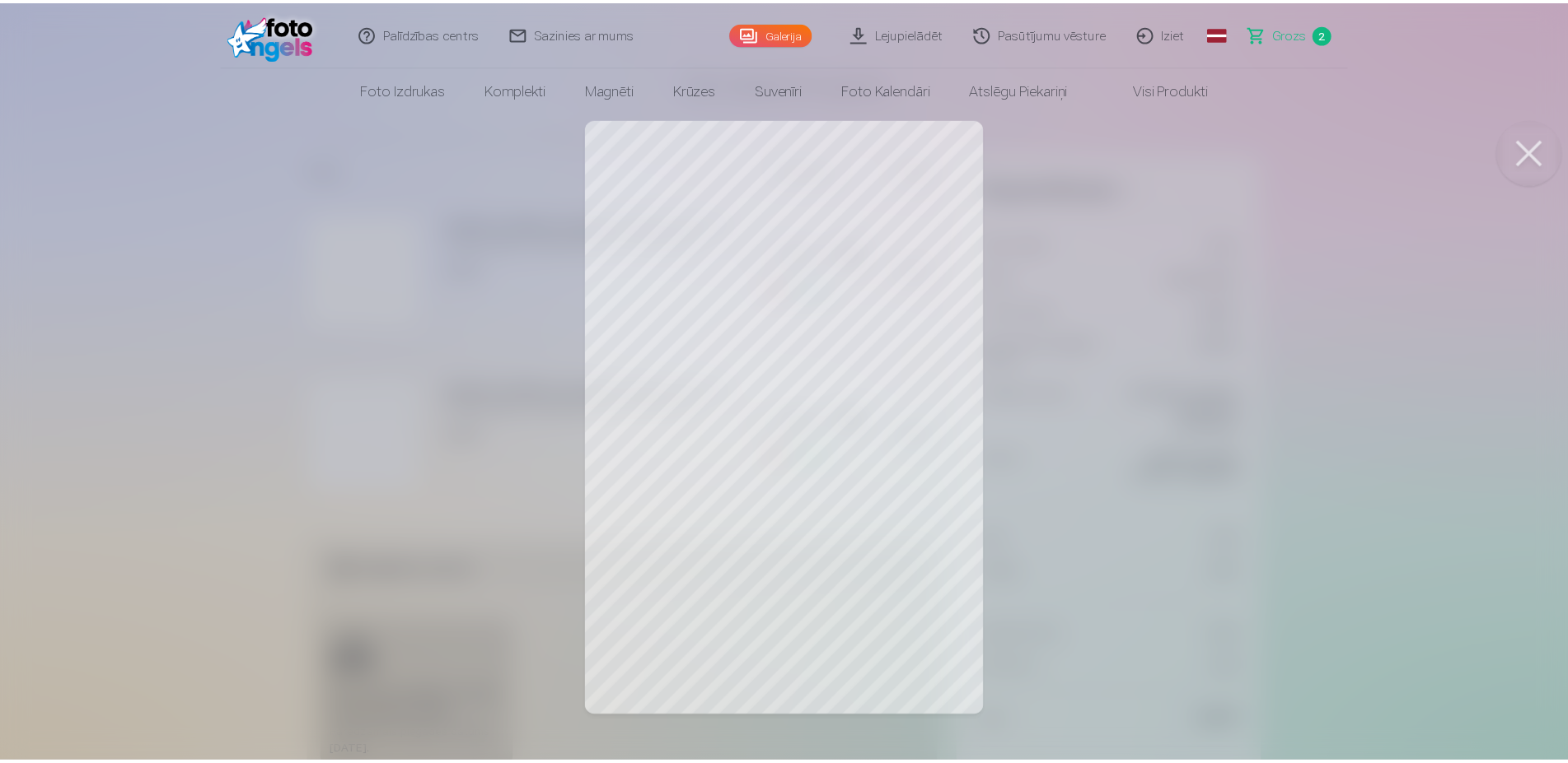
scroll to position [0, 0]
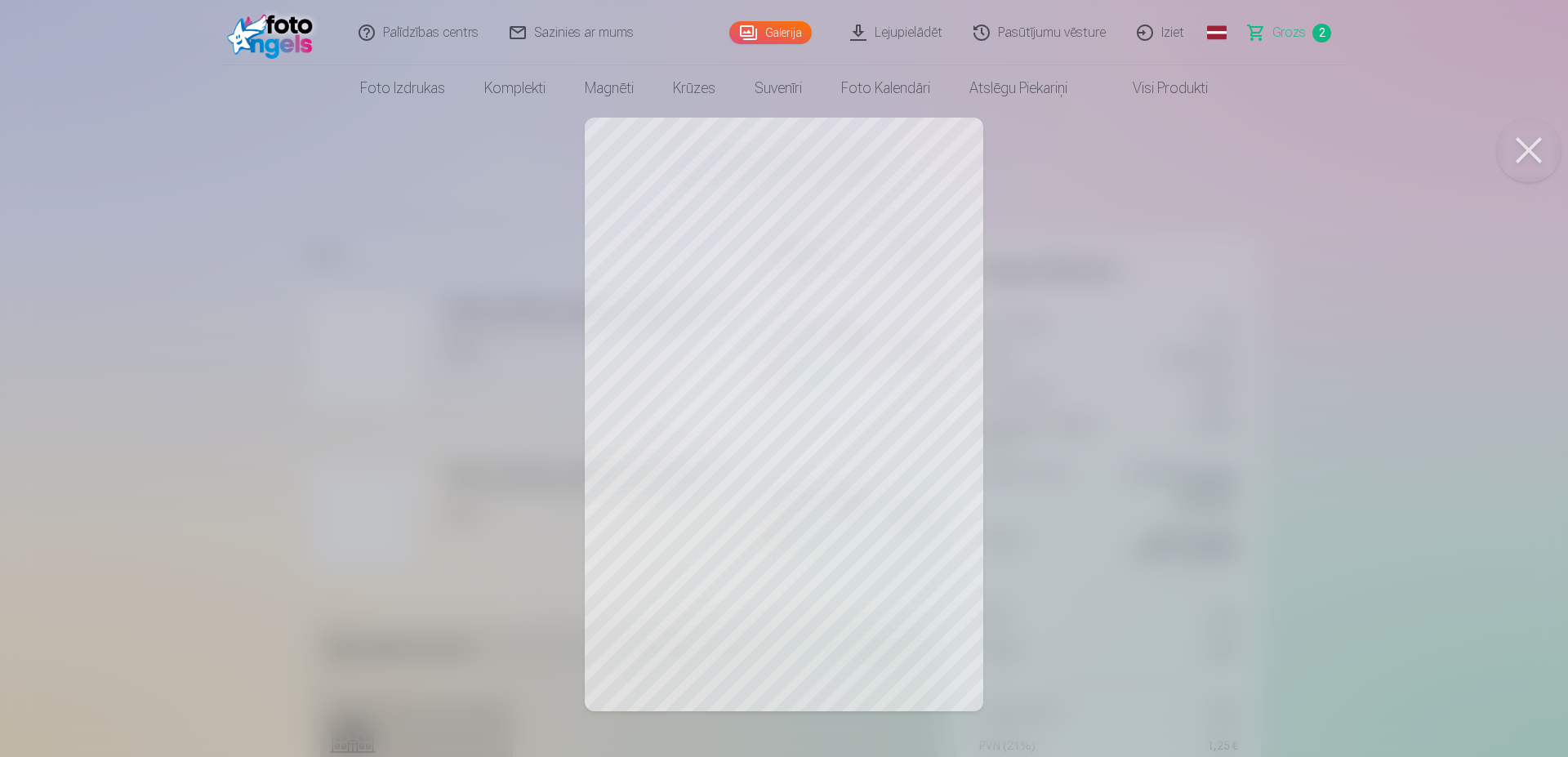
click at [1236, 243] on div at bounding box center [784, 378] width 1568 height 757
click at [200, 312] on div at bounding box center [784, 378] width 1568 height 757
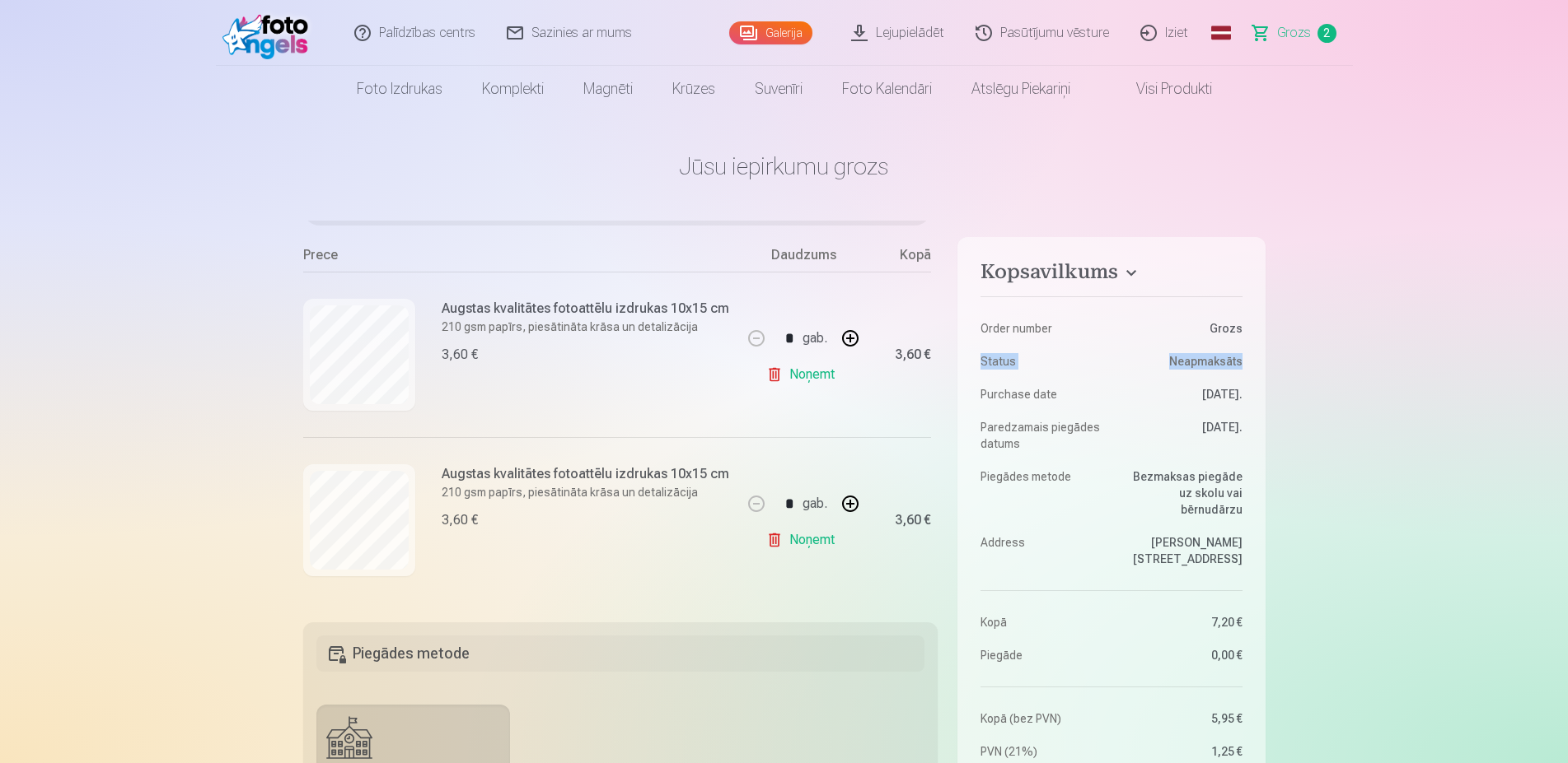
drag, startPoint x: 1392, startPoint y: 347, endPoint x: 1391, endPoint y: 335, distance: 12.0
